Goal: Task Accomplishment & Management: Manage account settings

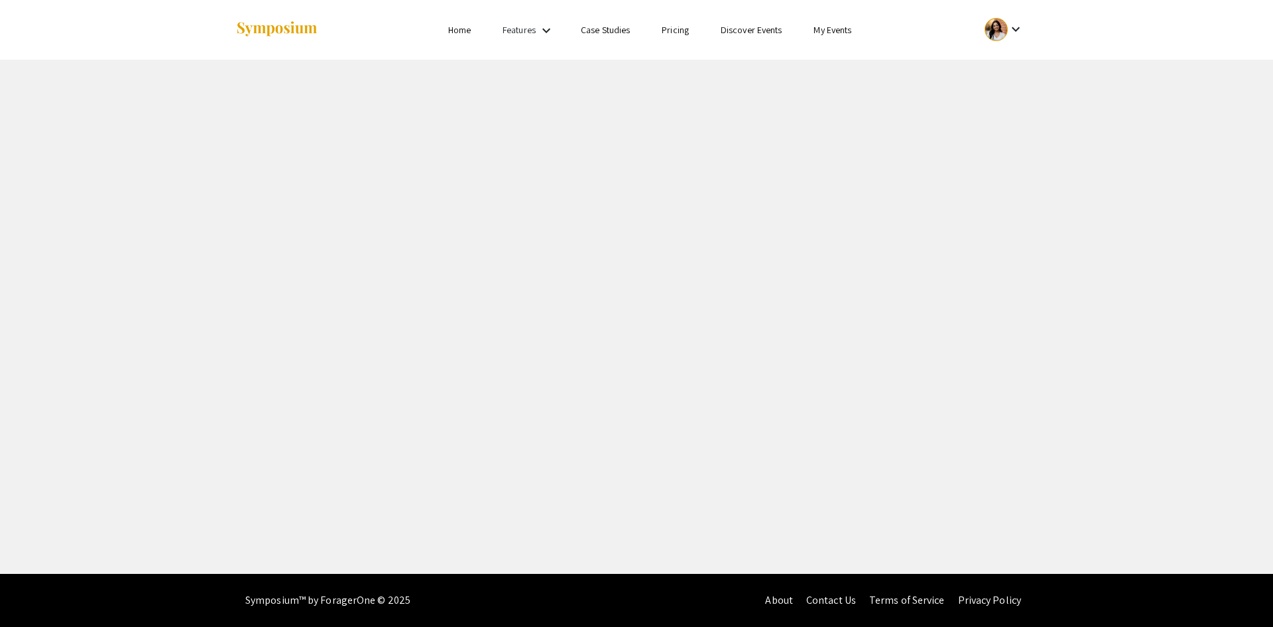
click at [1003, 30] on div at bounding box center [996, 29] width 23 height 23
click at [1016, 85] on button "My Submissions" at bounding box center [1012, 98] width 82 height 32
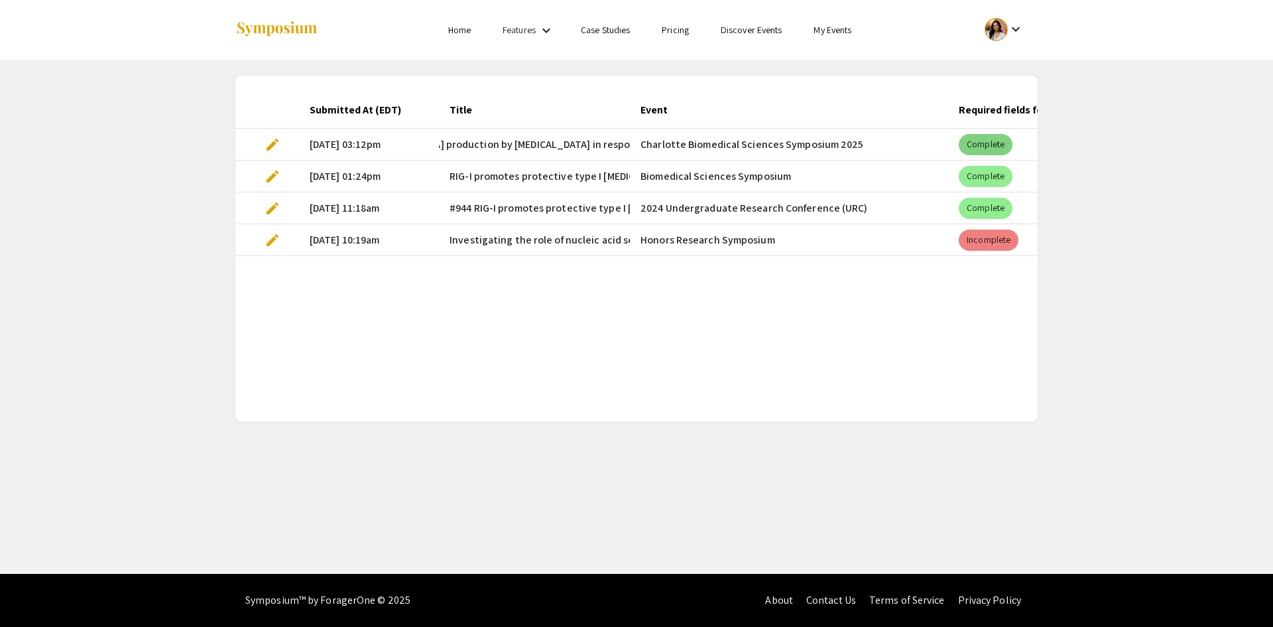
scroll to position [0, 229]
click at [985, 149] on mat-chip "Complete" at bounding box center [986, 144] width 54 height 21
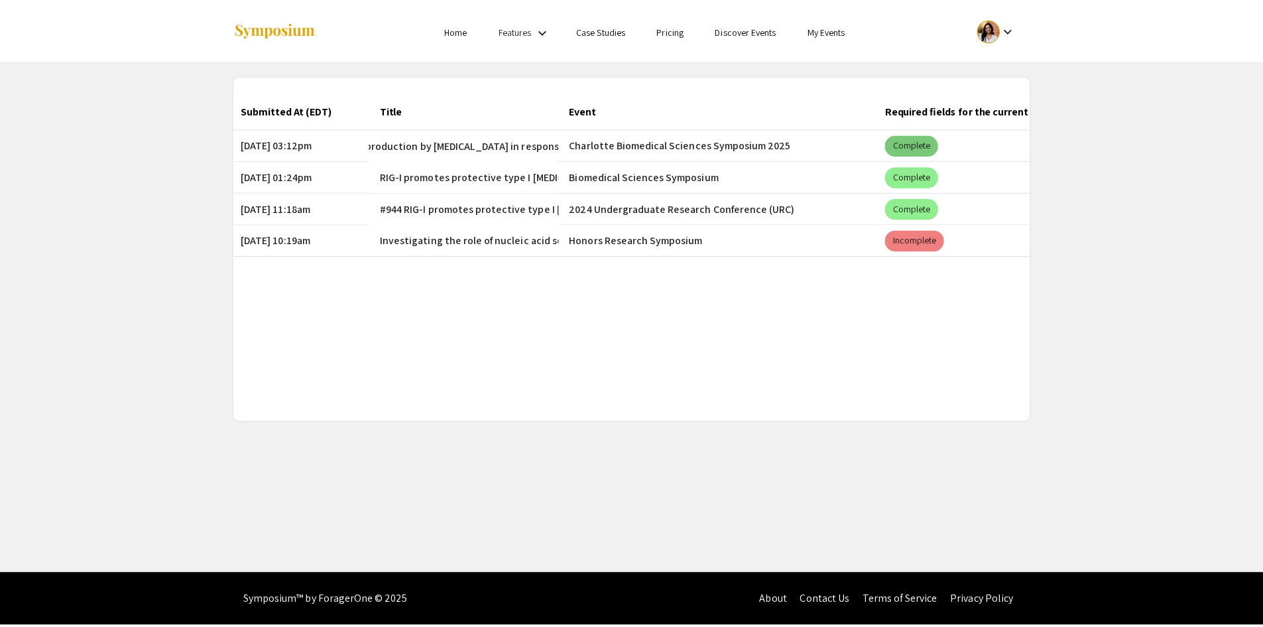
scroll to position [0, 0]
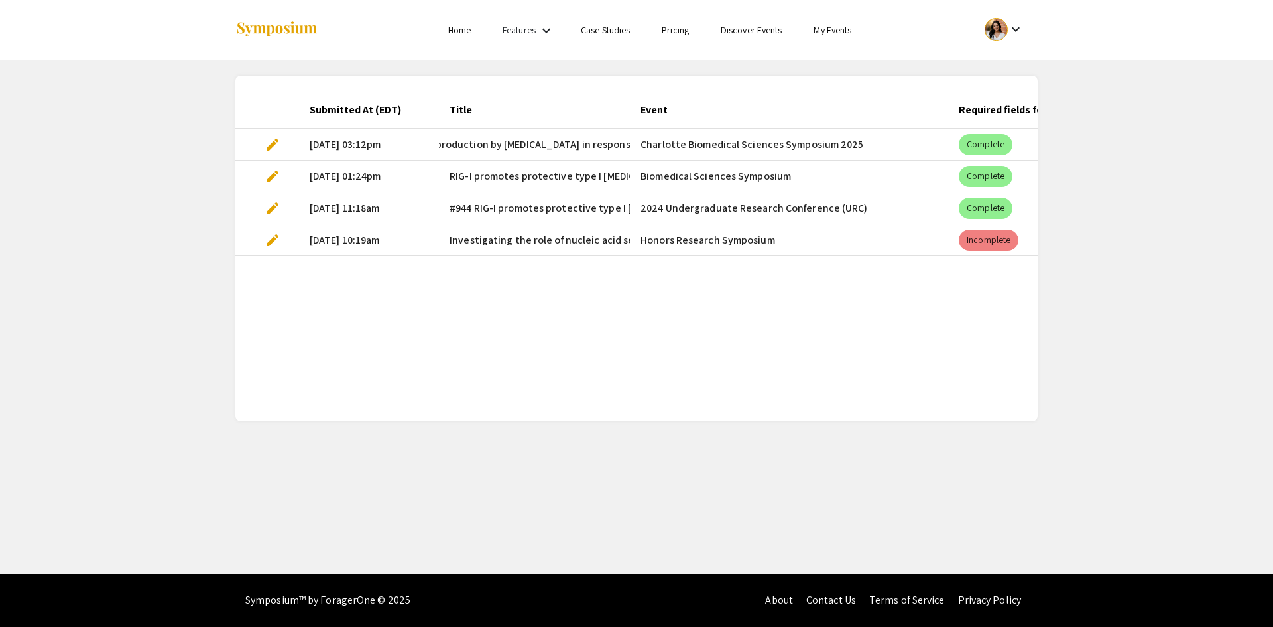
click at [269, 143] on span "edit" at bounding box center [273, 145] width 16 height 16
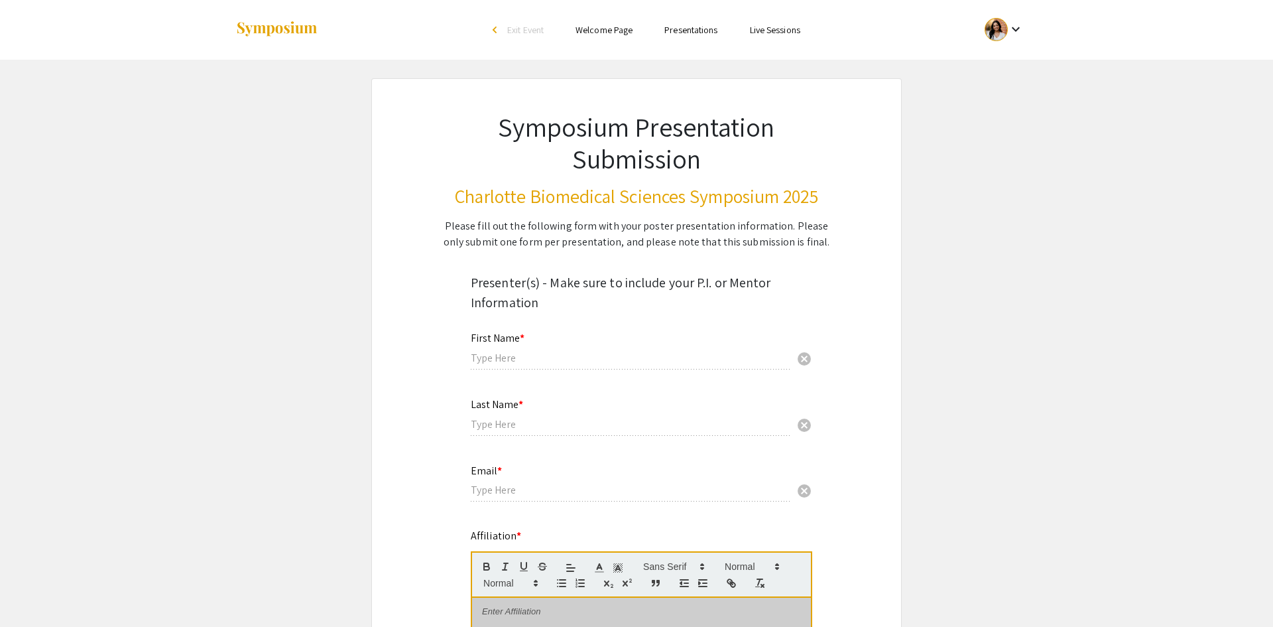
type input "[DEMOGRAPHIC_DATA]"
type input "[PERSON_NAME]"
type input "[EMAIL_ADDRESS][DOMAIN_NAME]"
radio input "true"
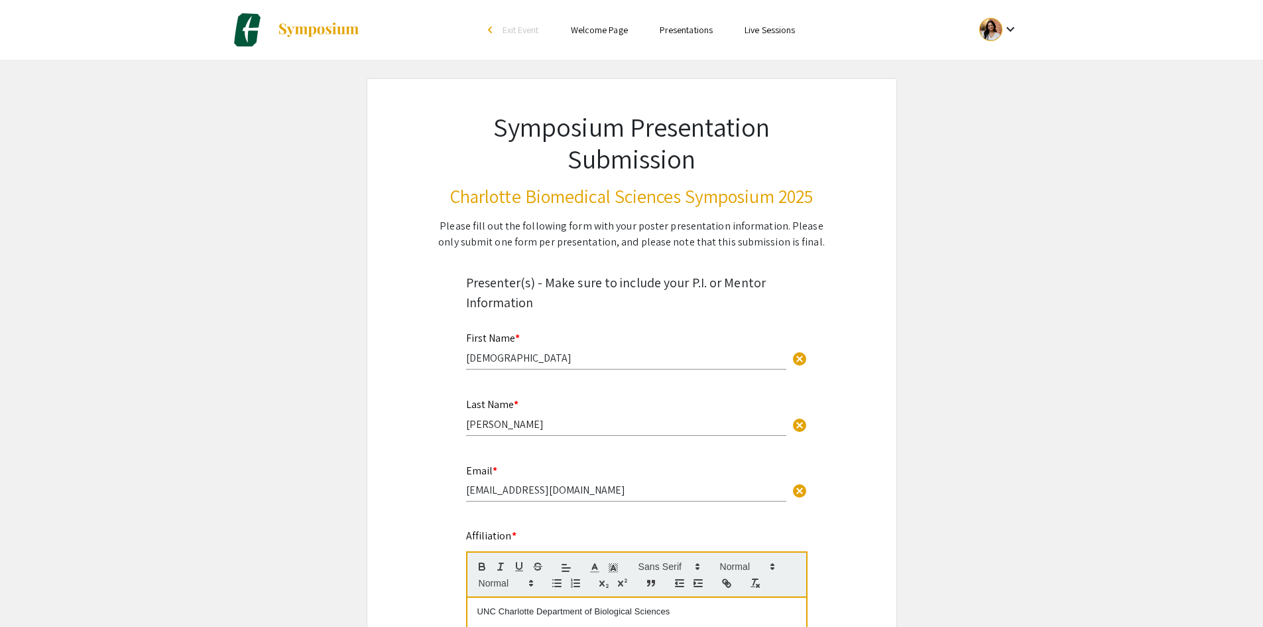
select select "custom"
type input "0"
select select "custom"
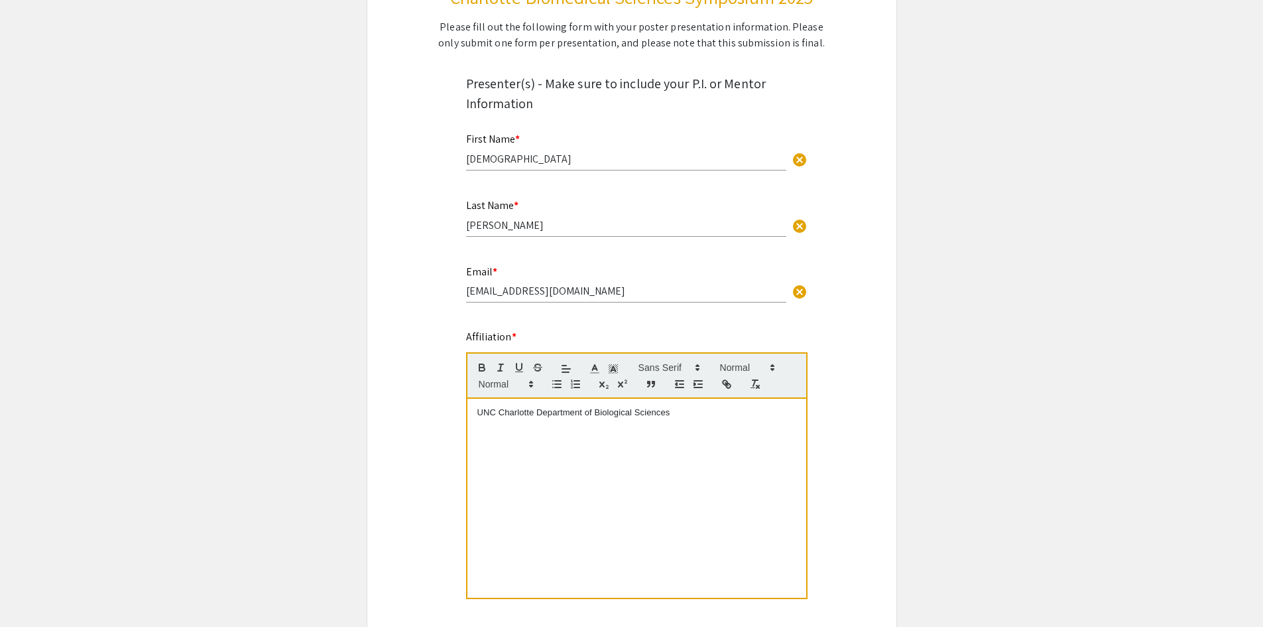
type input "1"
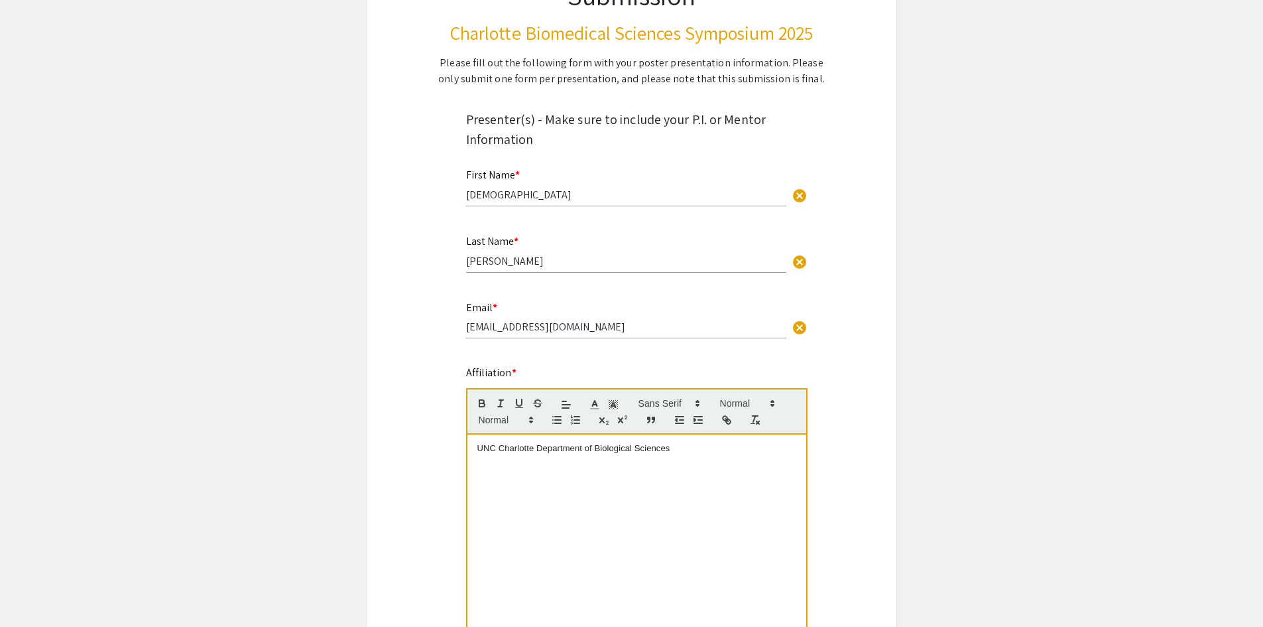
scroll to position [332, 0]
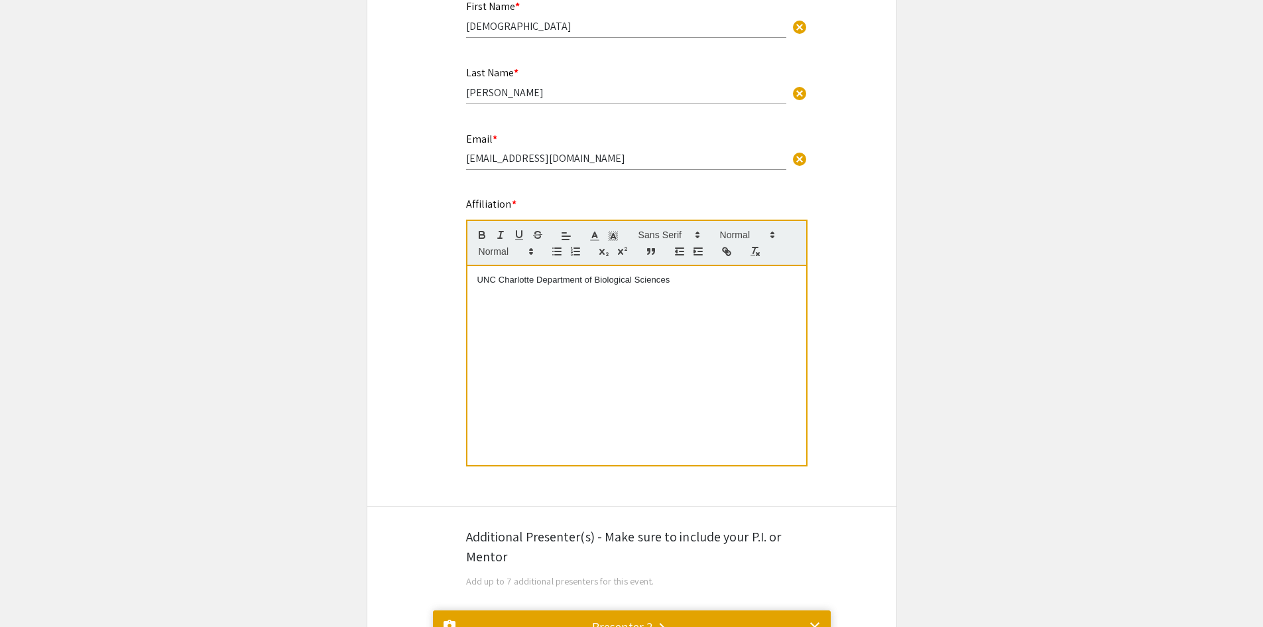
select select "auto"
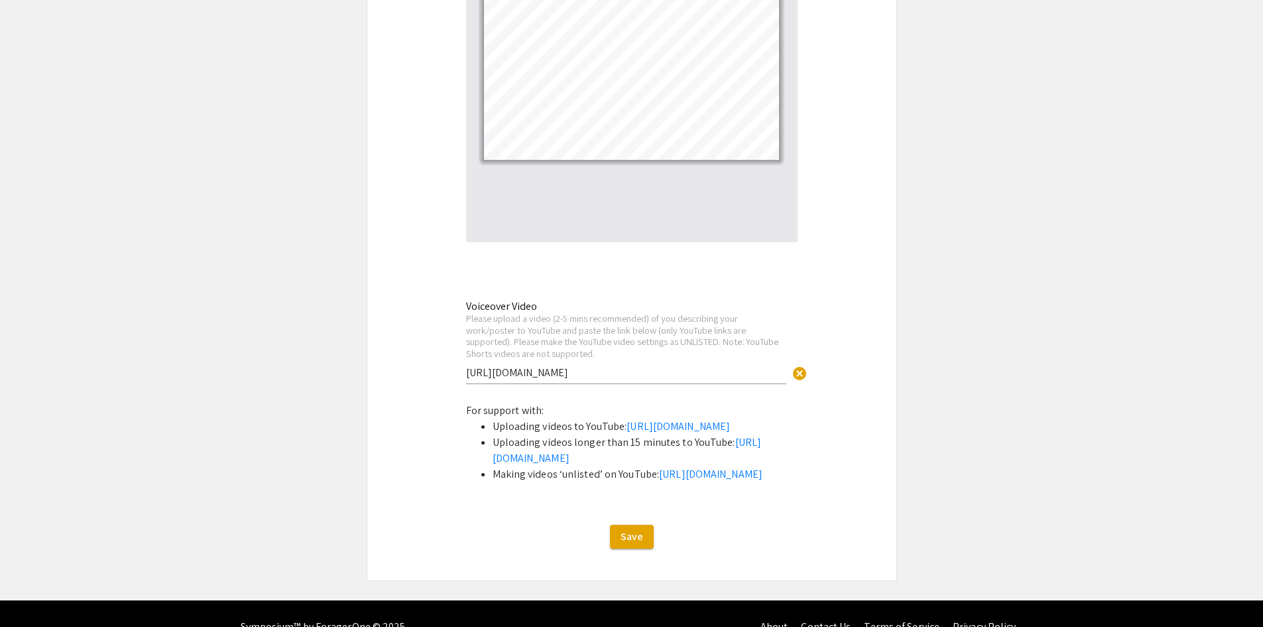
scroll to position [2857, 0]
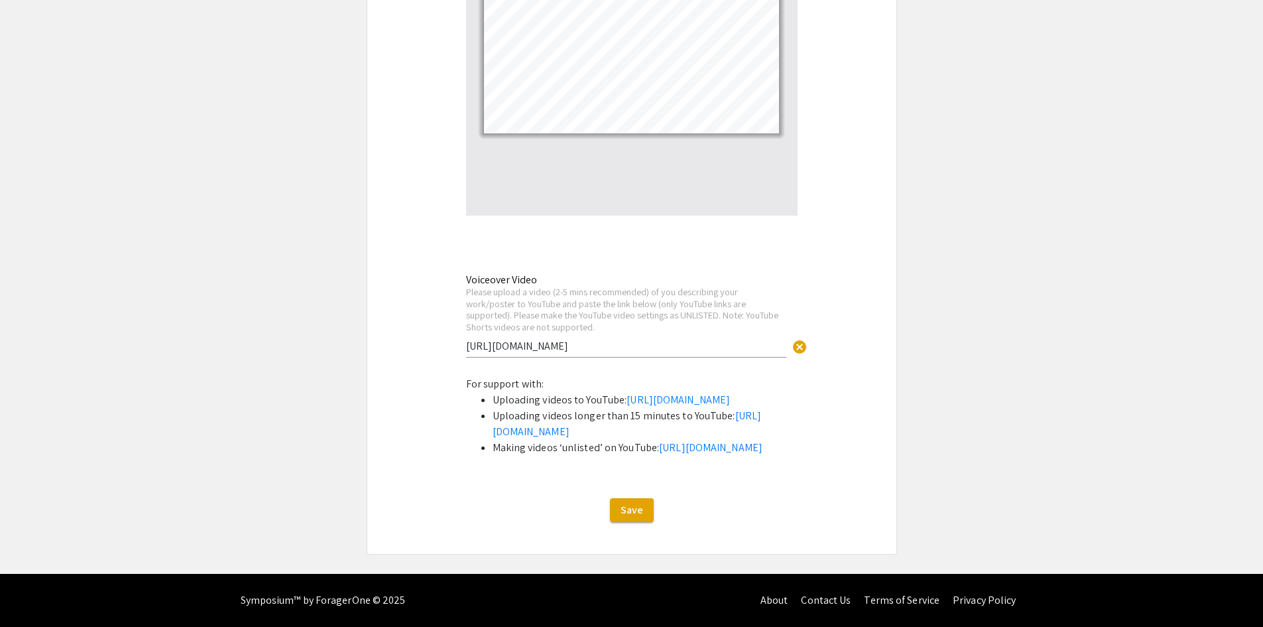
click at [589, 339] on input "[URL][DOMAIN_NAME]" at bounding box center [626, 346] width 320 height 14
click at [633, 500] on button "Save" at bounding box center [632, 510] width 44 height 24
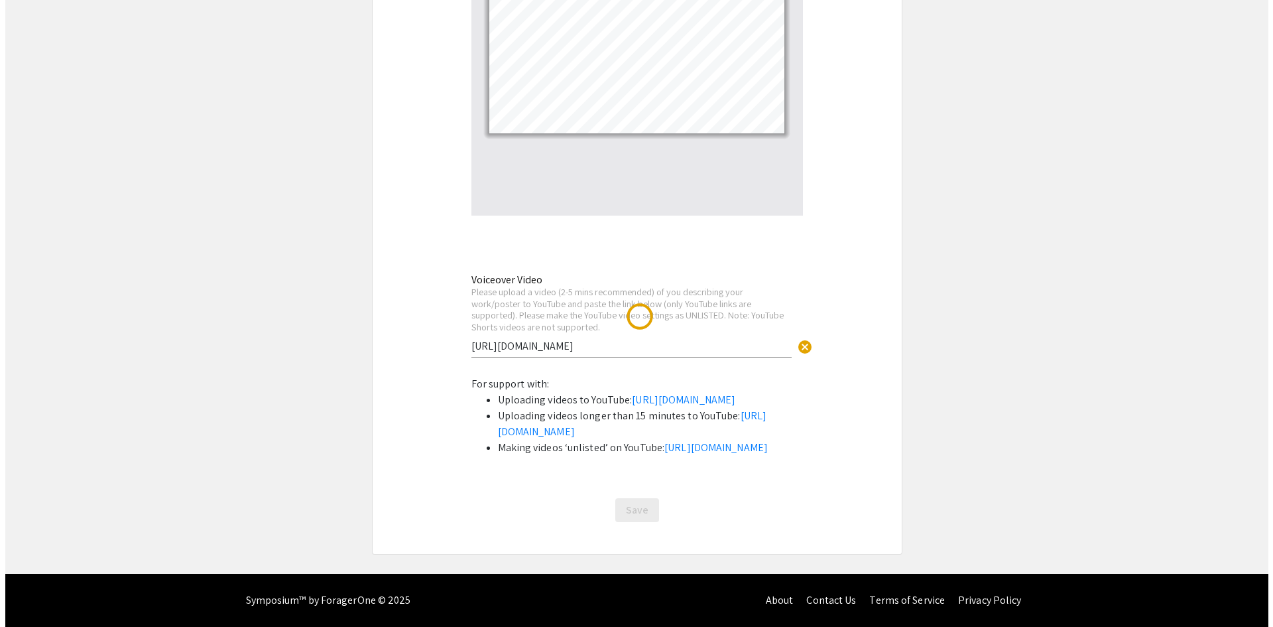
scroll to position [0, 0]
